Goal: Check status: Check status

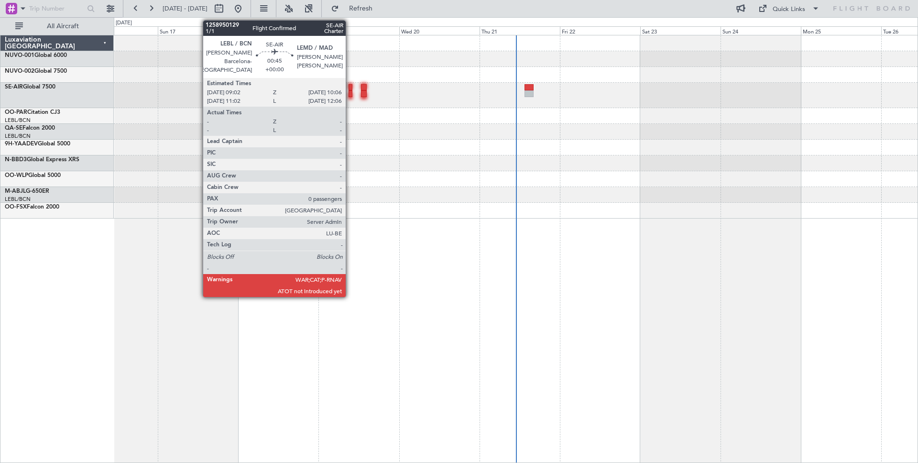
click at [350, 84] on div at bounding box center [350, 87] width 4 height 7
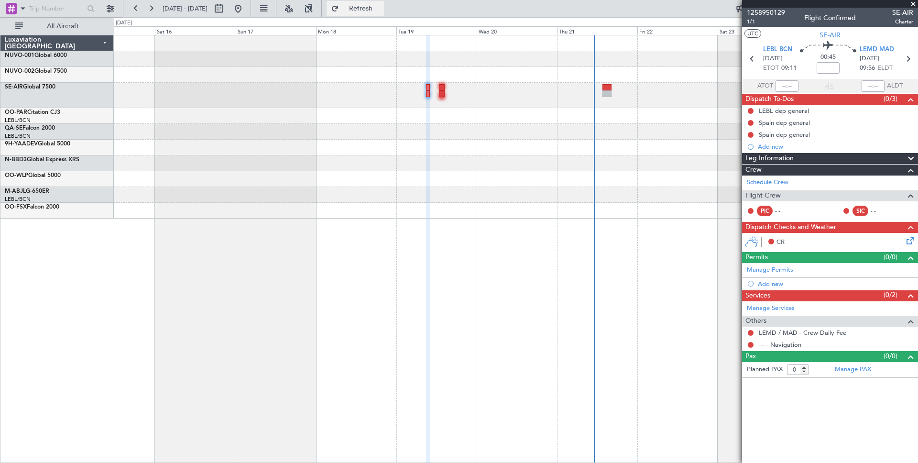
click at [381, 11] on span "Refresh" at bounding box center [361, 8] width 40 height 7
click at [381, 10] on span "Refresh" at bounding box center [361, 8] width 40 height 7
click at [381, 7] on span "Refresh" at bounding box center [361, 8] width 40 height 7
click at [380, 8] on span "Refresh" at bounding box center [361, 8] width 40 height 7
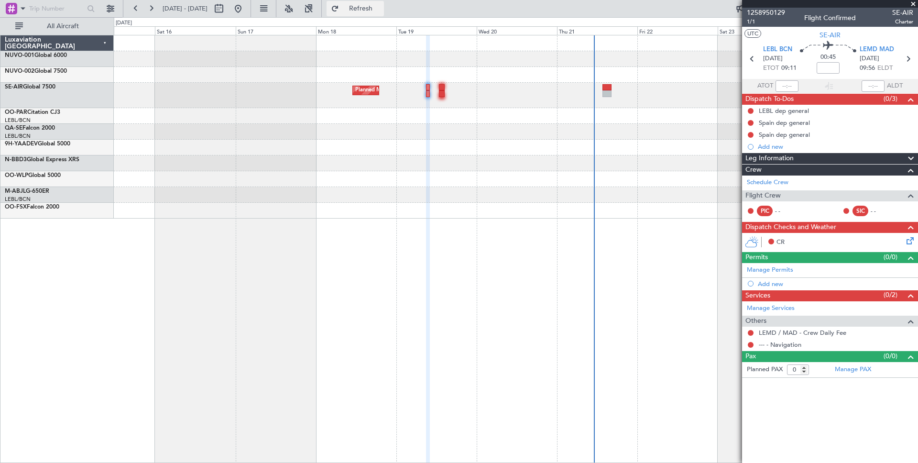
click at [381, 5] on span "Refresh" at bounding box center [361, 8] width 40 height 7
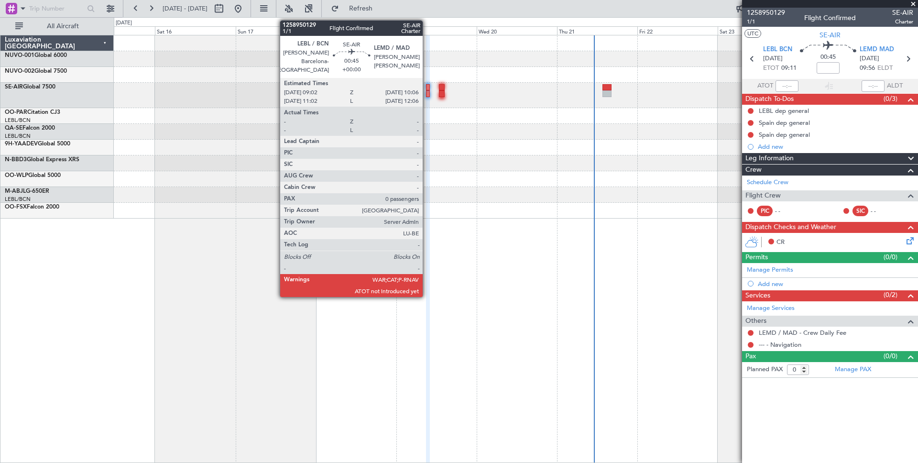
click at [427, 87] on div at bounding box center [428, 87] width 4 height 7
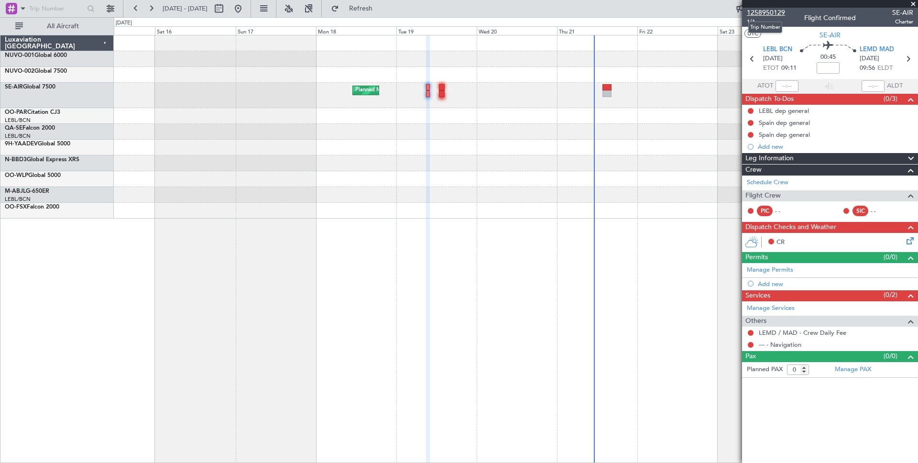
click at [761, 12] on span "1258950129" at bounding box center [766, 13] width 38 height 10
